Goal: Task Accomplishment & Management: Manage account settings

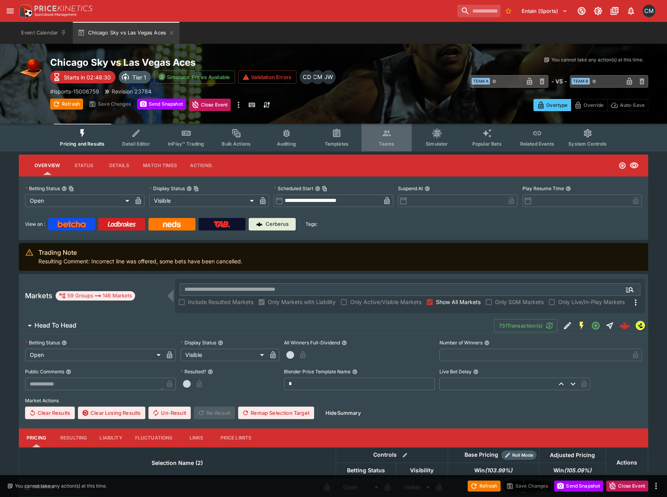
click at [388, 136] on icon "Event type filters" at bounding box center [387, 134] width 8 height 6
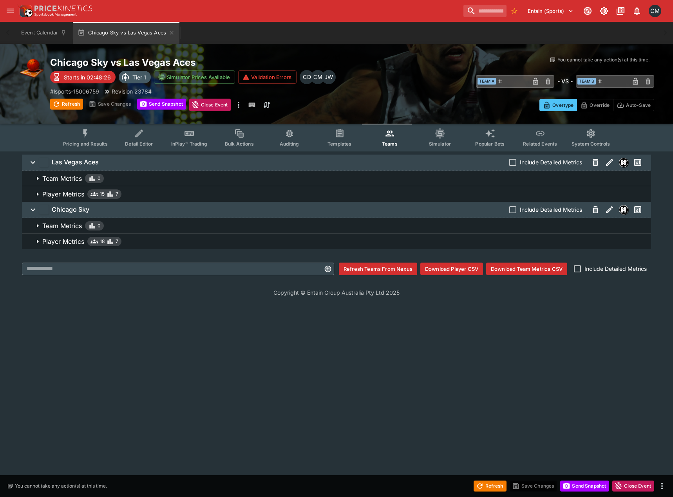
click at [132, 193] on span "Player Metrics 15 7" at bounding box center [343, 194] width 602 height 9
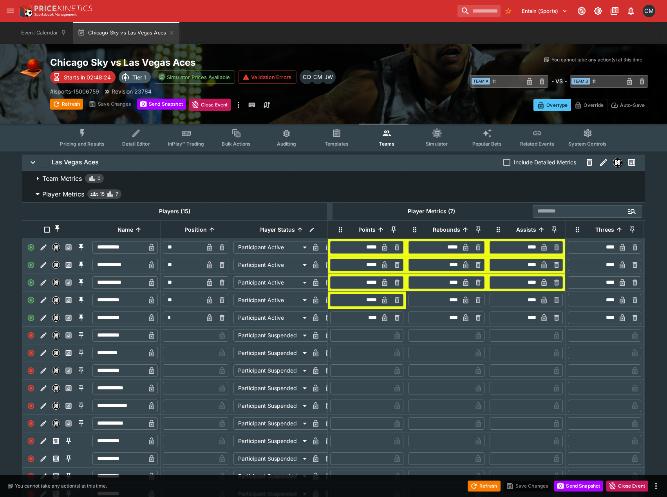
click at [132, 192] on span "Player Metrics 15 7" at bounding box center [340, 194] width 596 height 9
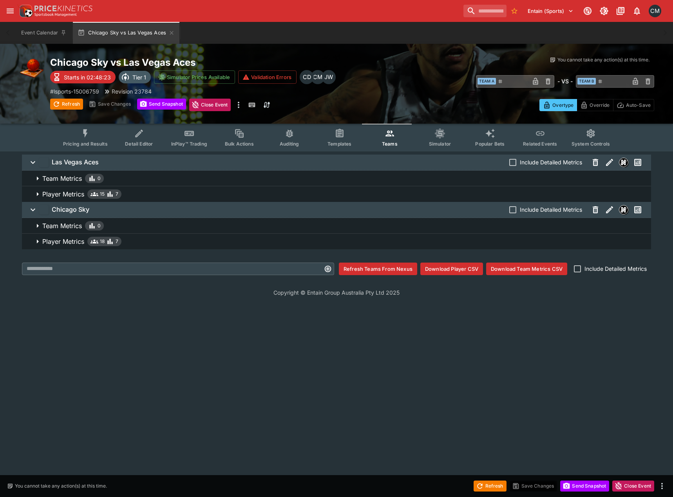
click at [127, 239] on span "Player Metrics 18 7" at bounding box center [343, 241] width 602 height 9
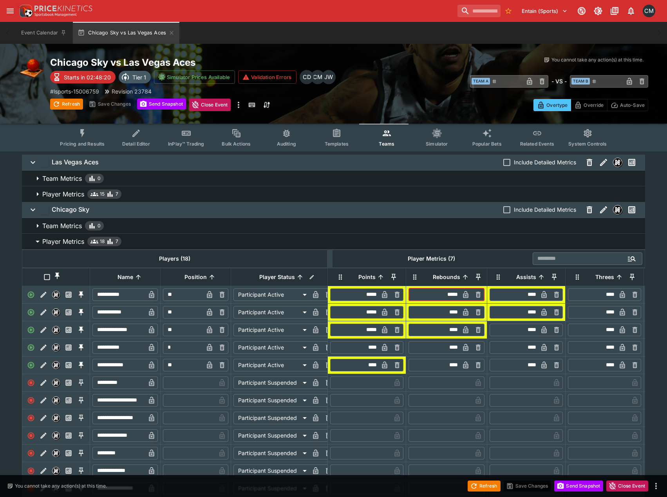
drag, startPoint x: 450, startPoint y: 301, endPoint x: 454, endPoint y: 301, distance: 3.9
click at [454, 301] on input "*****" at bounding box center [434, 295] width 49 height 13
type input "*****"
click at [601, 309] on div "**********" at bounding box center [333, 400] width 667 height 497
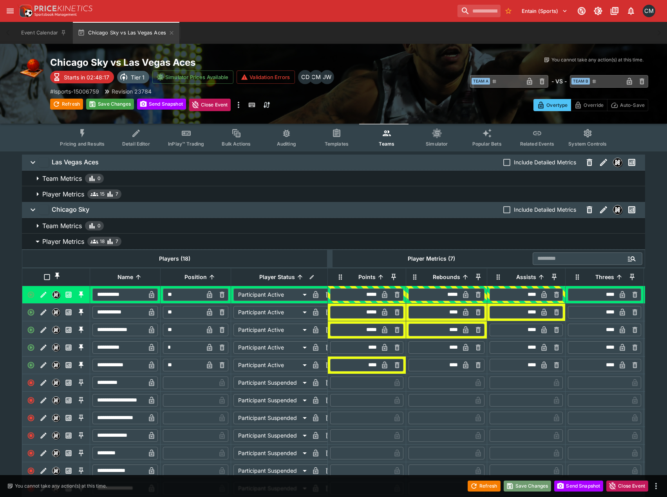
click at [523, 309] on button "Save Changes" at bounding box center [528, 486] width 48 height 11
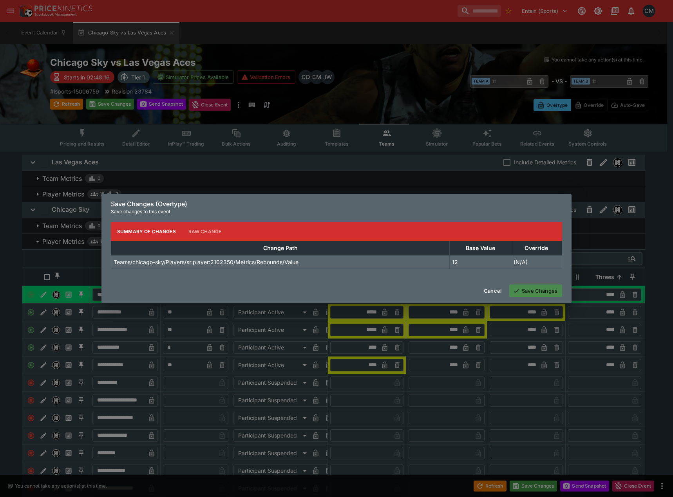
click at [552, 291] on button "Save Changes" at bounding box center [535, 291] width 53 height 13
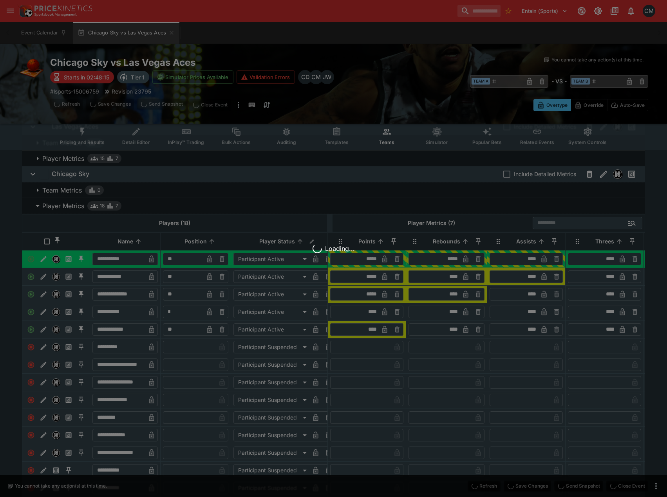
scroll to position [39, 0]
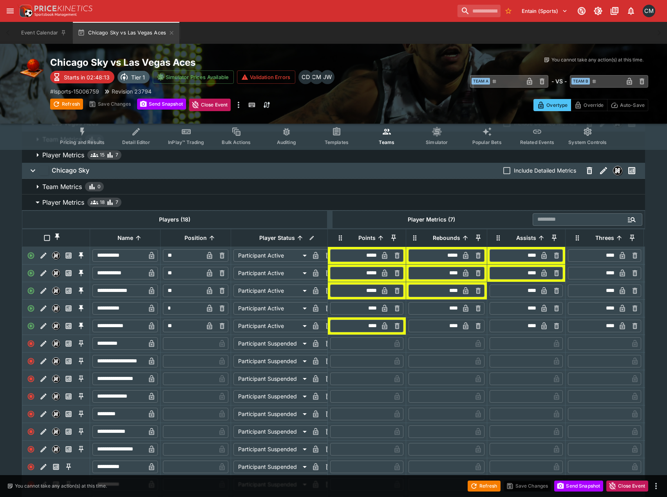
click at [96, 140] on span "Pricing and Results" at bounding box center [82, 142] width 45 height 6
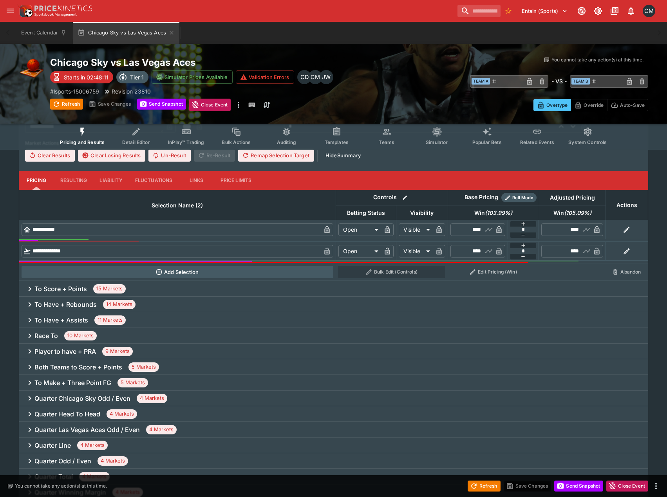
scroll to position [274, 0]
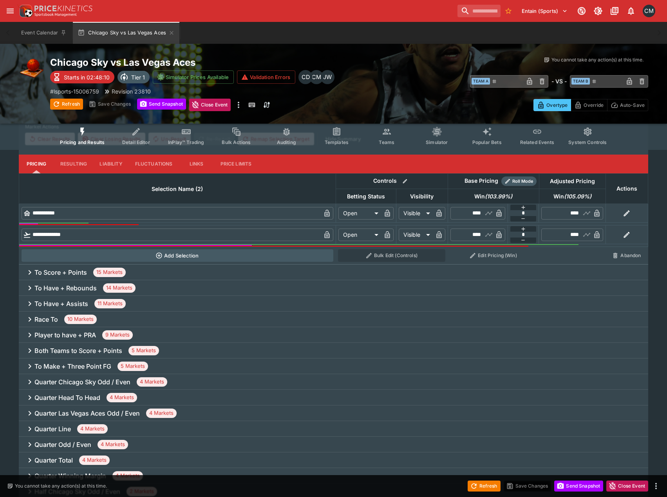
click at [173, 284] on div "To Have + Rebounds 14 Markets" at bounding box center [333, 288] width 629 height 16
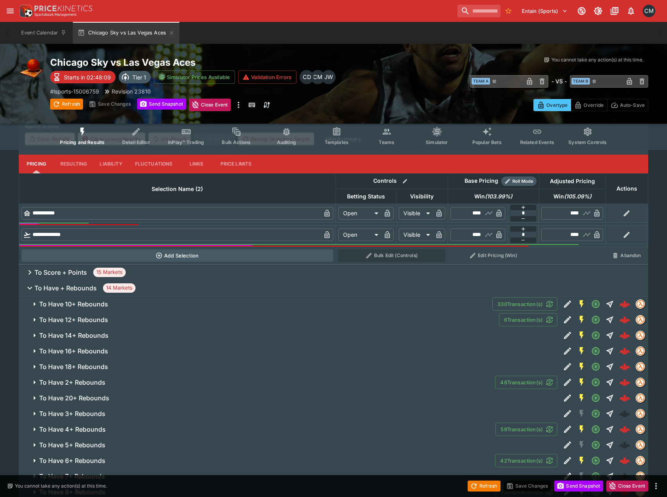
click at [173, 286] on span "To Have + Rebounds 14 Markets" at bounding box center [337, 288] width 607 height 9
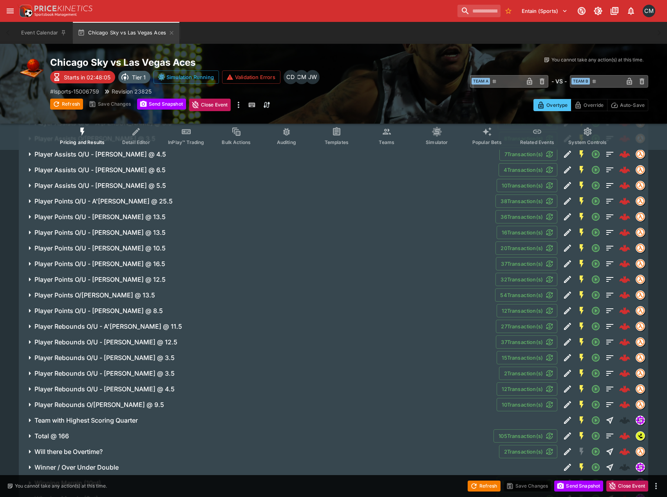
scroll to position [940, 0]
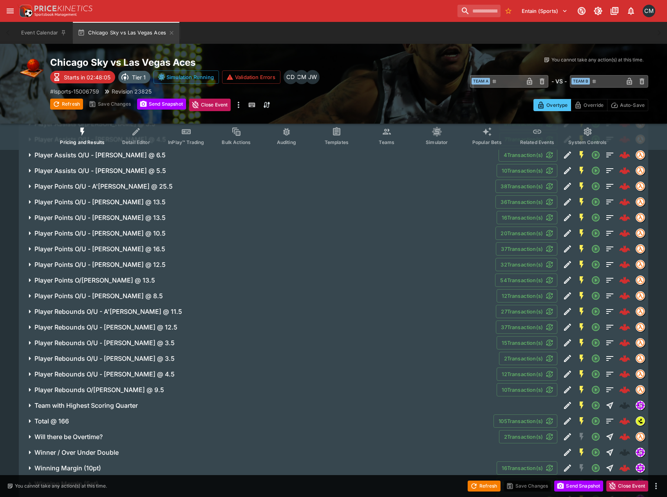
click at [191, 309] on span "Player Rebounds O/U - [PERSON_NAME] @ 12.5" at bounding box center [261, 328] width 455 height 8
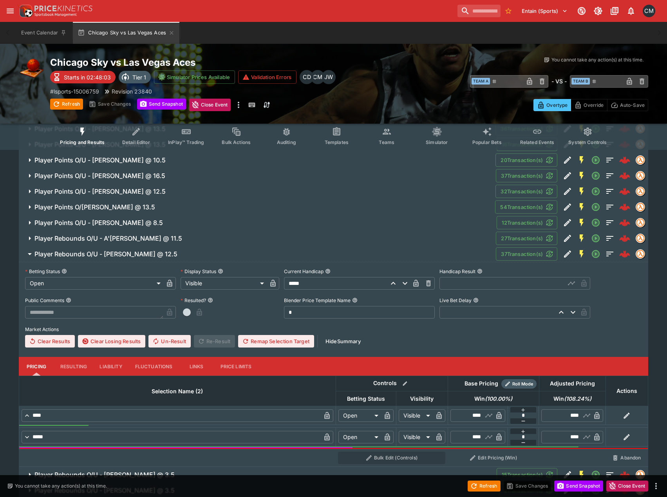
scroll to position [1018, 0]
